Goal: Task Accomplishment & Management: Manage account settings

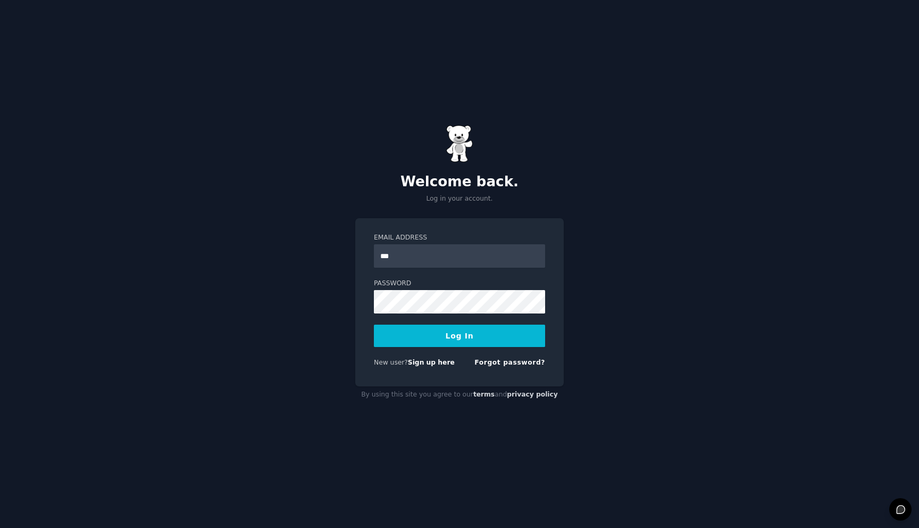
type input "**********"
click at [460, 339] on button "Log In" at bounding box center [459, 336] width 171 height 22
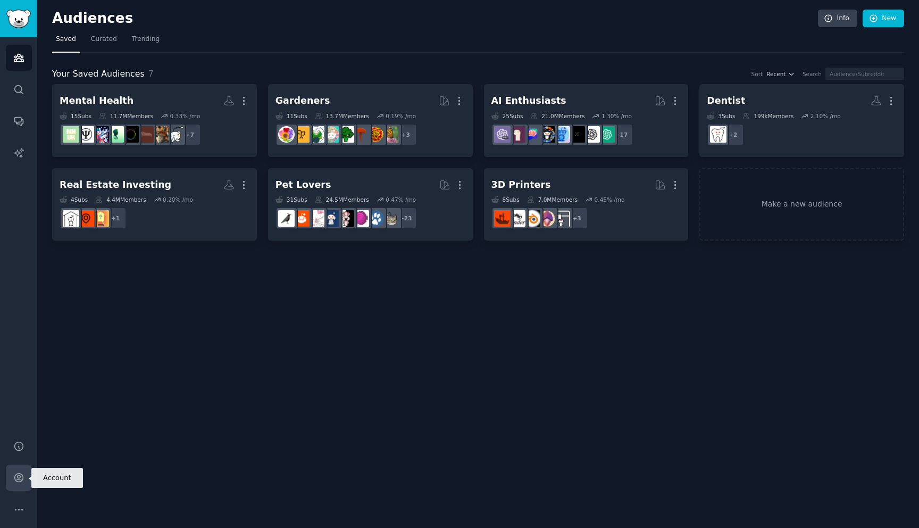
click at [18, 479] on icon "Sidebar" at bounding box center [18, 478] width 9 height 9
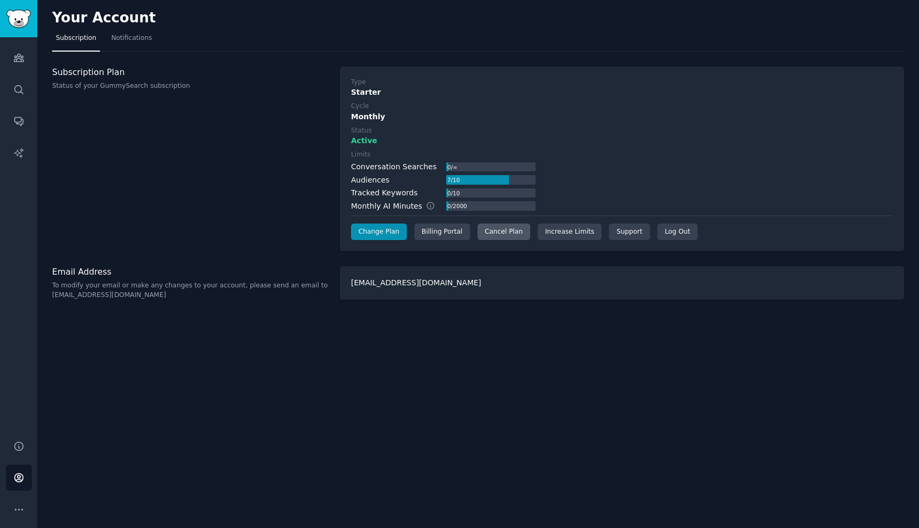
click at [490, 232] on div "Cancel Plan" at bounding box center [504, 231] width 53 height 17
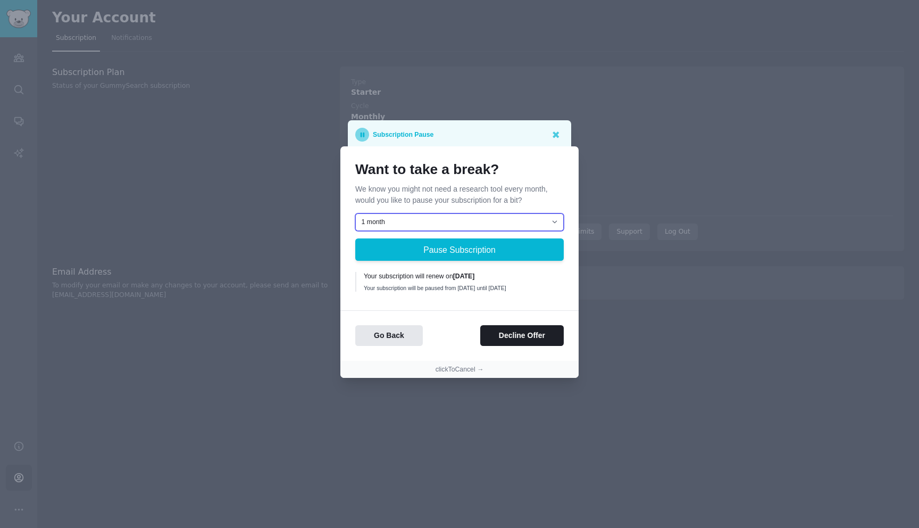
click at [518, 216] on select "1 month 2 months 3 months Choose a custom date to resume" at bounding box center [459, 222] width 209 height 18
click at [505, 338] on button "Decline Offer" at bounding box center [522, 335] width 84 height 21
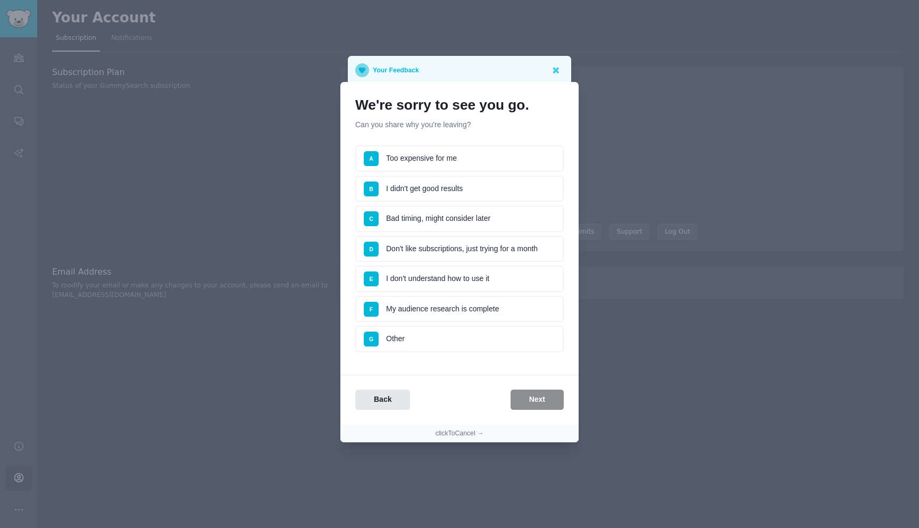
click at [394, 277] on li "E I don't understand how to use it" at bounding box center [459, 278] width 209 height 27
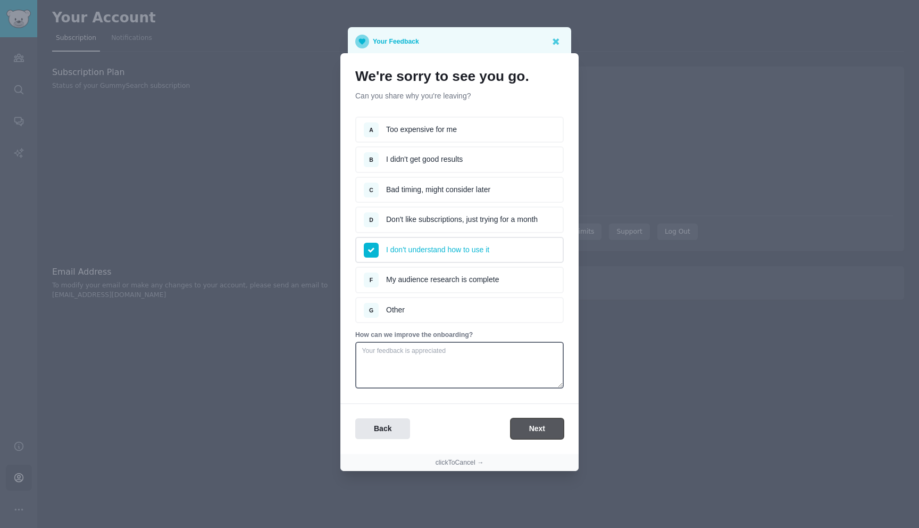
click at [545, 426] on button "Next" at bounding box center [537, 428] width 53 height 21
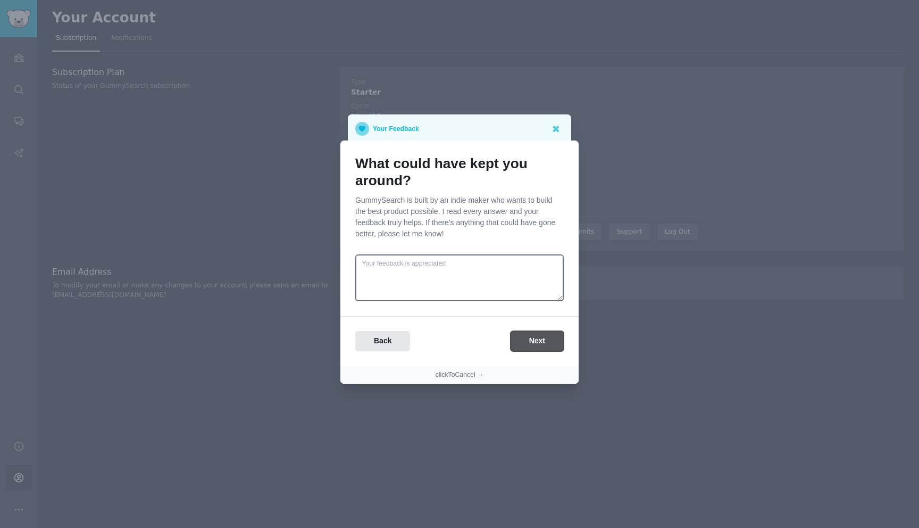
click at [545, 346] on button "Next" at bounding box center [537, 341] width 53 height 21
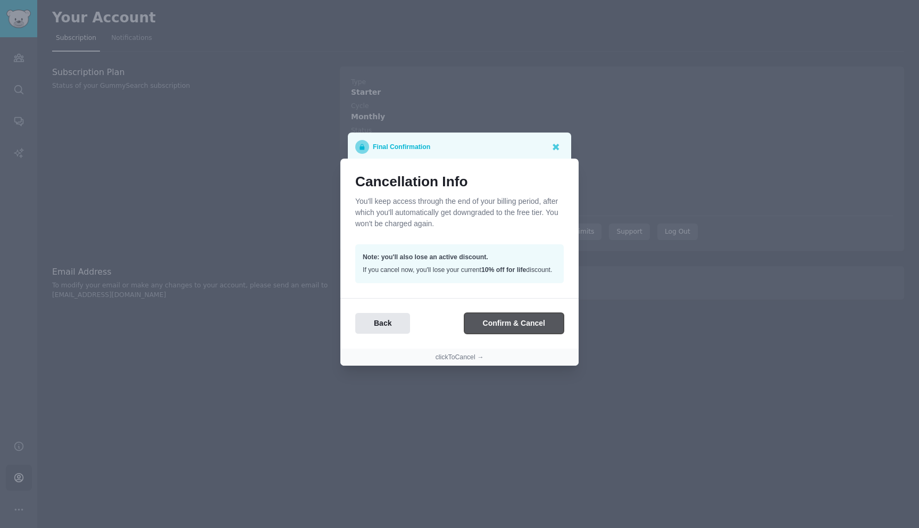
click at [531, 324] on button "Confirm & Cancel" at bounding box center [513, 323] width 99 height 21
